Goal: Task Accomplishment & Management: Use online tool/utility

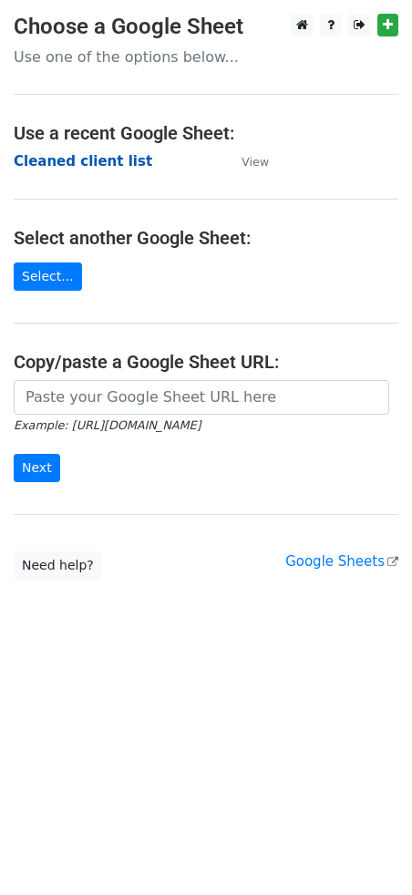
click at [94, 165] on strong "Cleaned client list" at bounding box center [83, 161] width 139 height 16
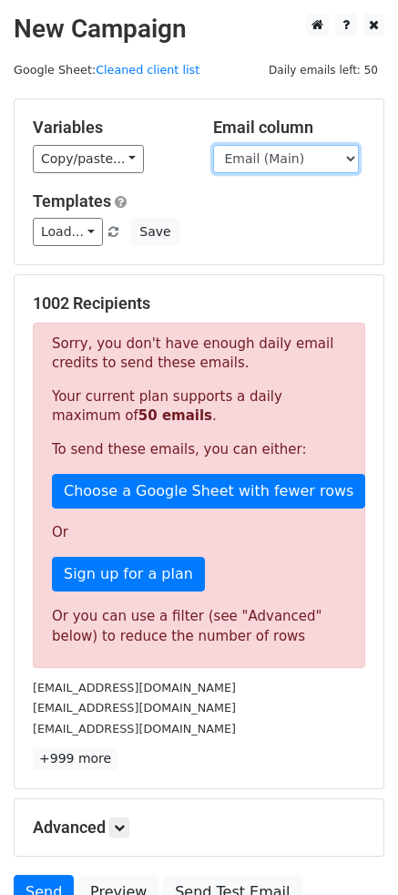
drag, startPoint x: 315, startPoint y: 158, endPoint x: 302, endPoint y: 163, distance: 14.7
click at [315, 158] on select "Email (Main) Email (Secondary) Day 1 Day 2 Day 3 Day 4 Day 5" at bounding box center [286, 159] width 146 height 28
select select "Day 1"
click at [213, 145] on select "Email (Main) Email (Secondary) Day 1 Day 2 Day 3 Day 4 Day 5" at bounding box center [286, 159] width 146 height 28
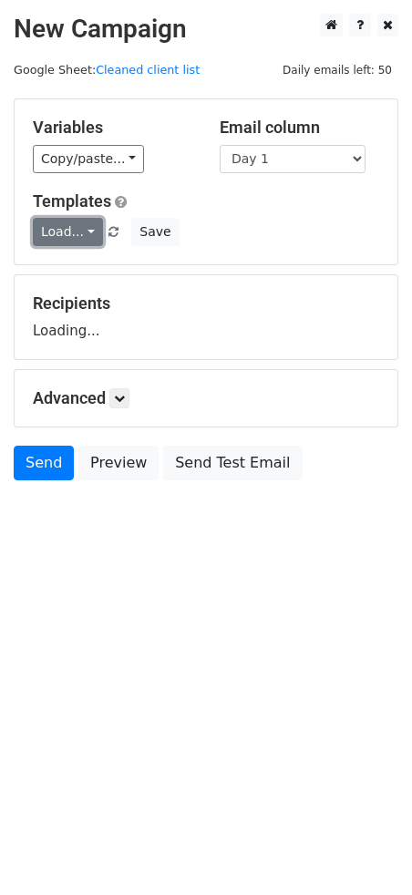
click at [66, 231] on link "Load..." at bounding box center [68, 232] width 70 height 28
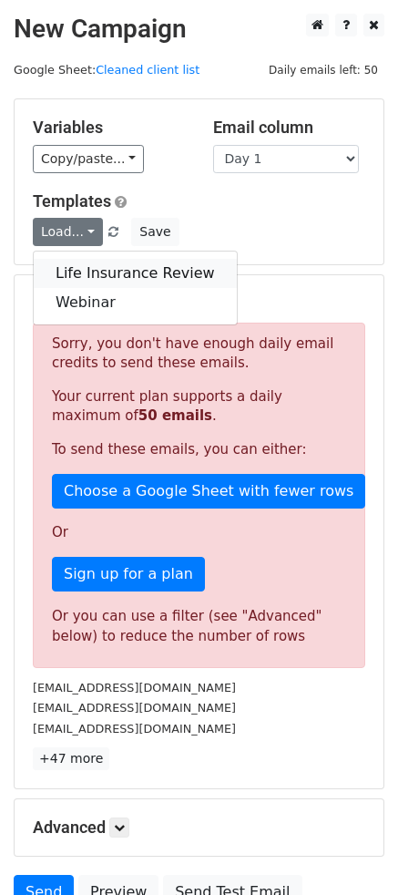
click at [82, 278] on link "Life Insurance Review" at bounding box center [135, 273] width 203 height 29
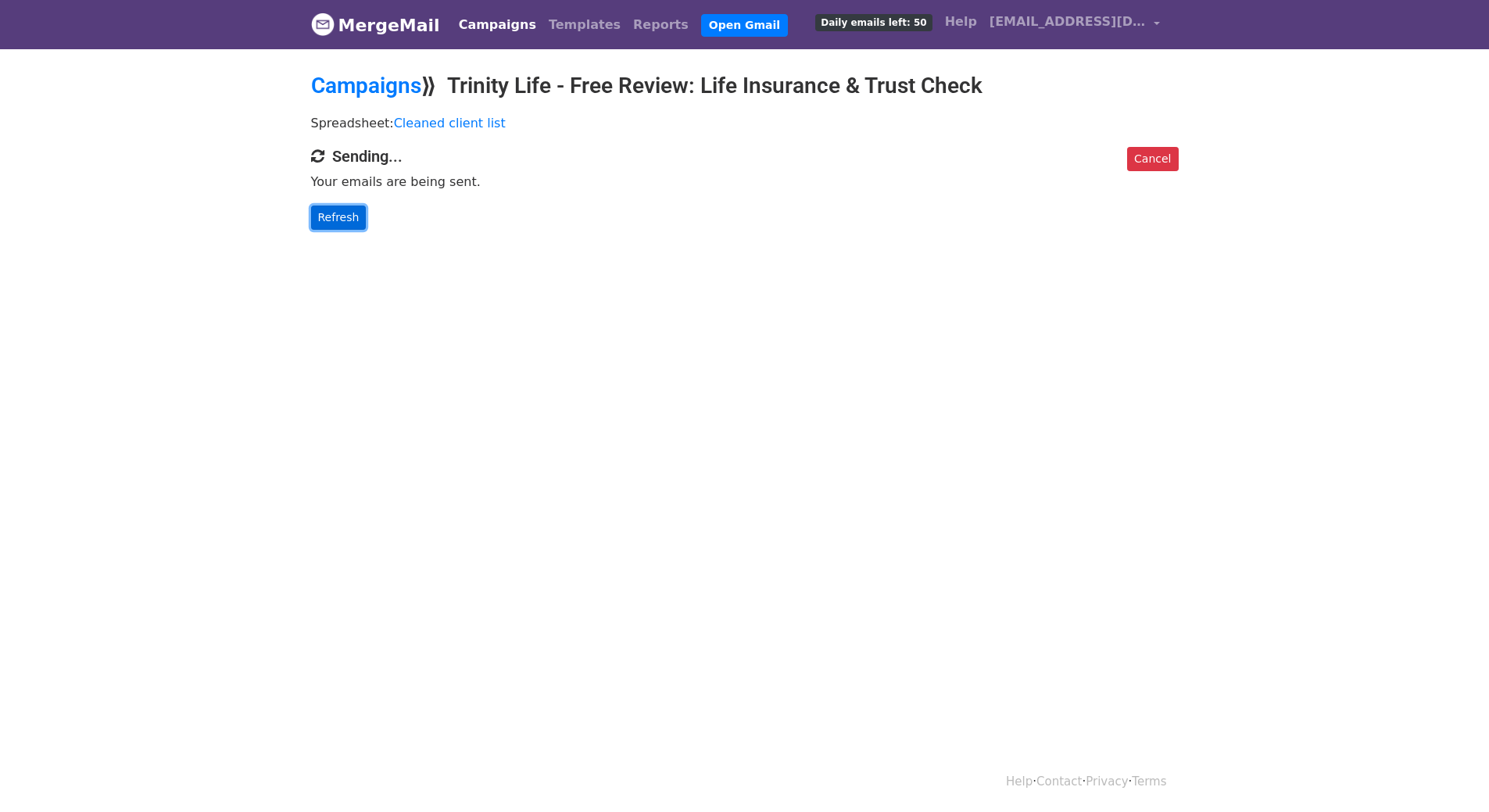
click at [334, 216] on link "Refresh" at bounding box center [339, 218] width 56 height 24
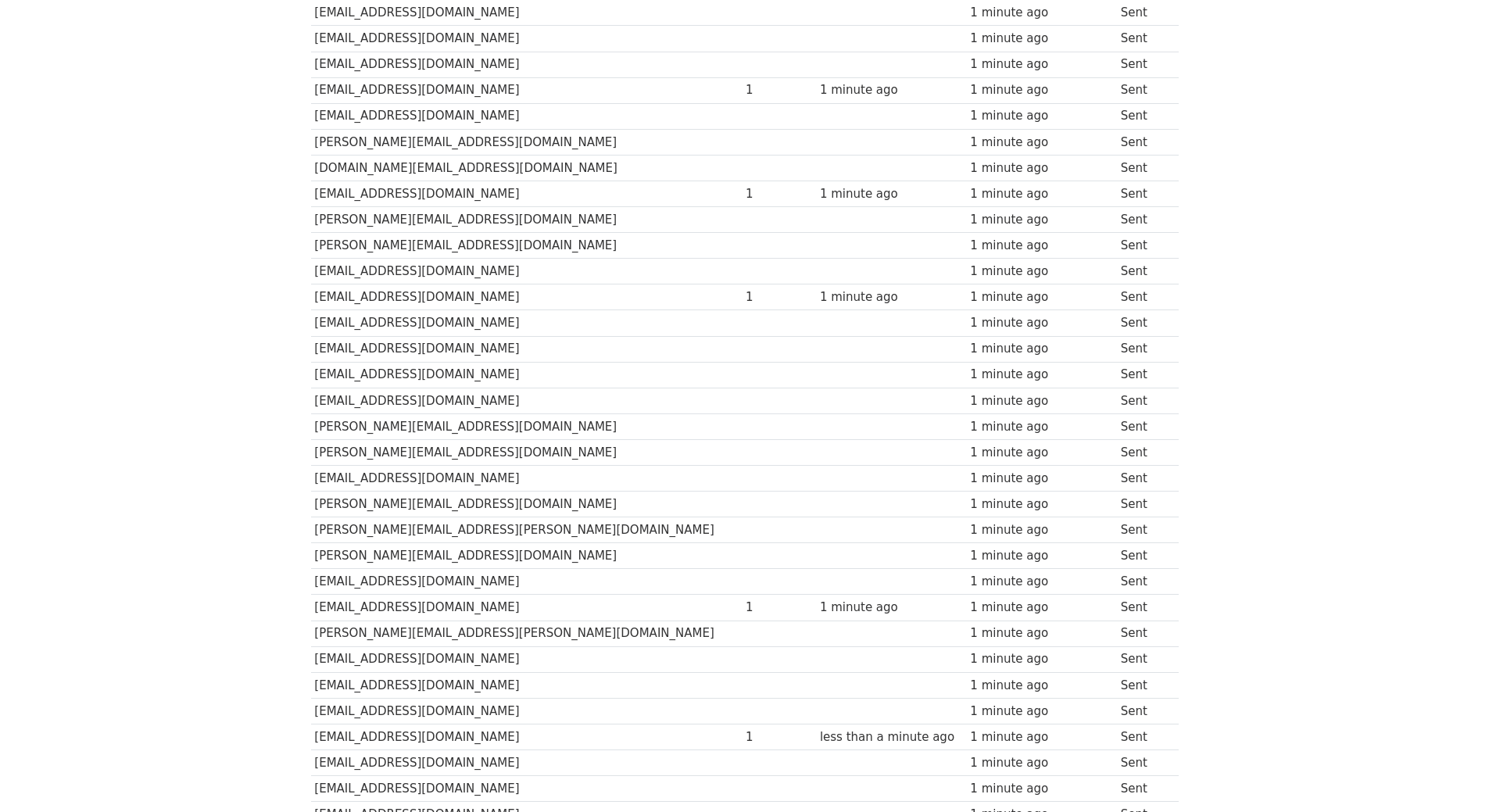
scroll to position [411, 0]
